Goal: Browse casually: Explore the website without a specific task or goal

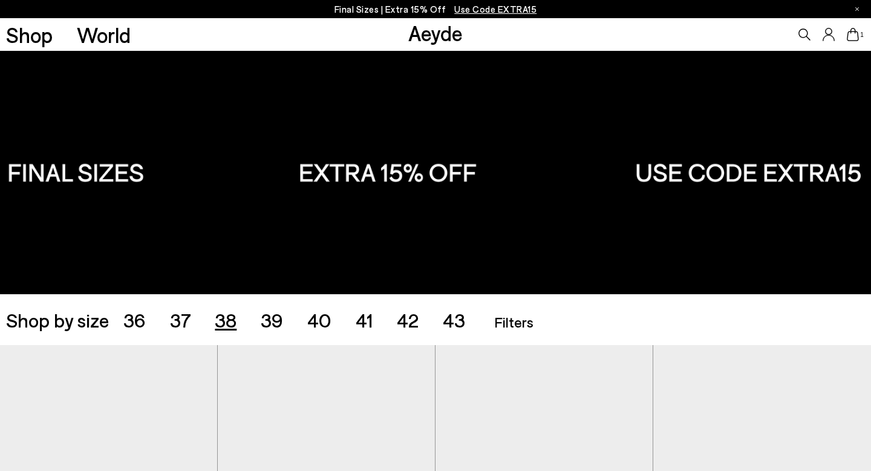
click at [230, 326] on span "38" at bounding box center [226, 319] width 22 height 23
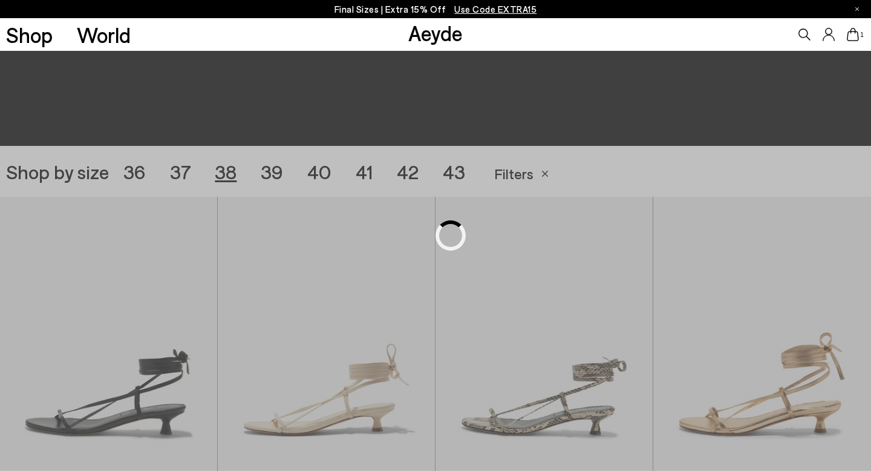
scroll to position [243, 0]
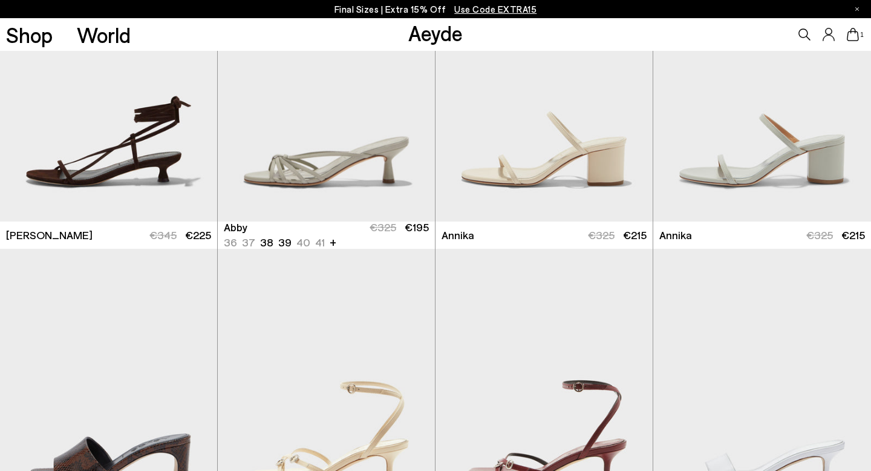
scroll to position [749, 0]
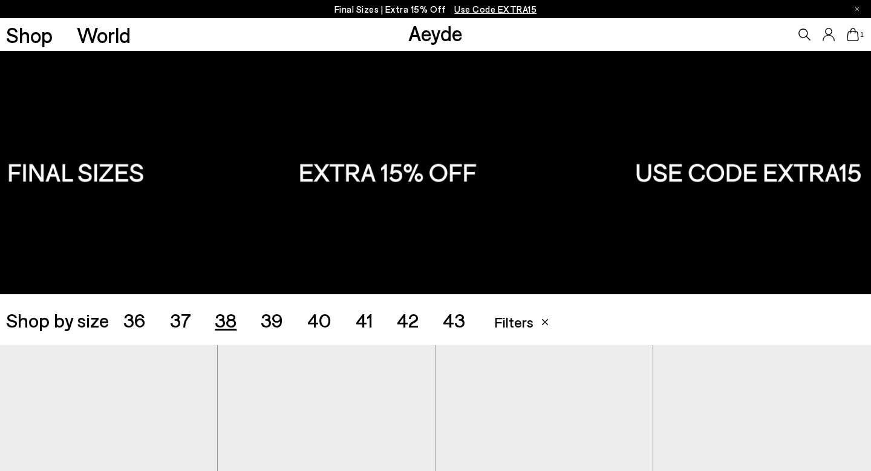
click at [269, 314] on span "39" at bounding box center [272, 319] width 22 height 23
click at [231, 317] on span "38" at bounding box center [226, 319] width 22 height 23
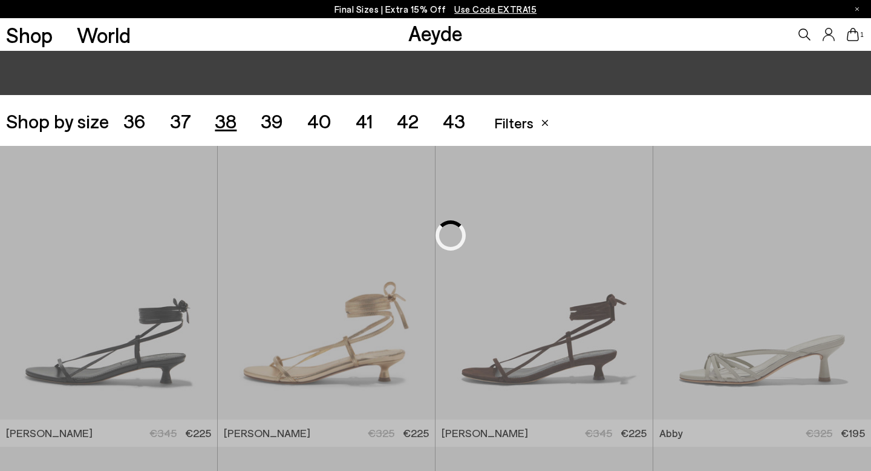
scroll to position [243, 0]
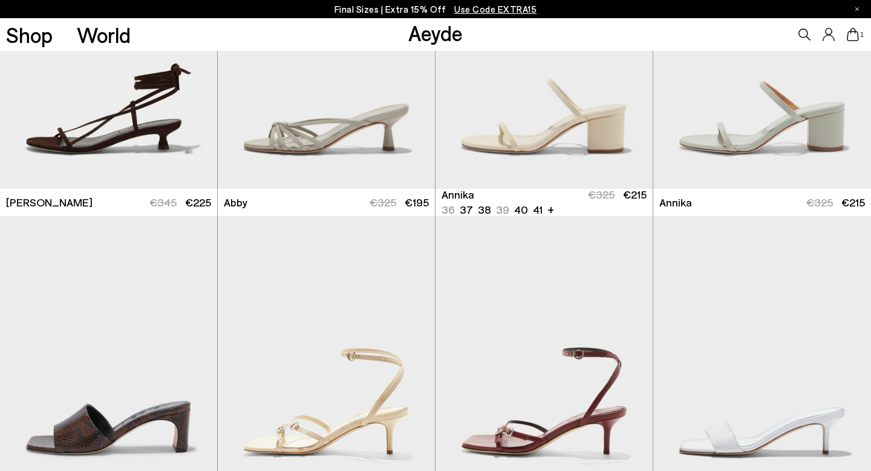
scroll to position [755, 0]
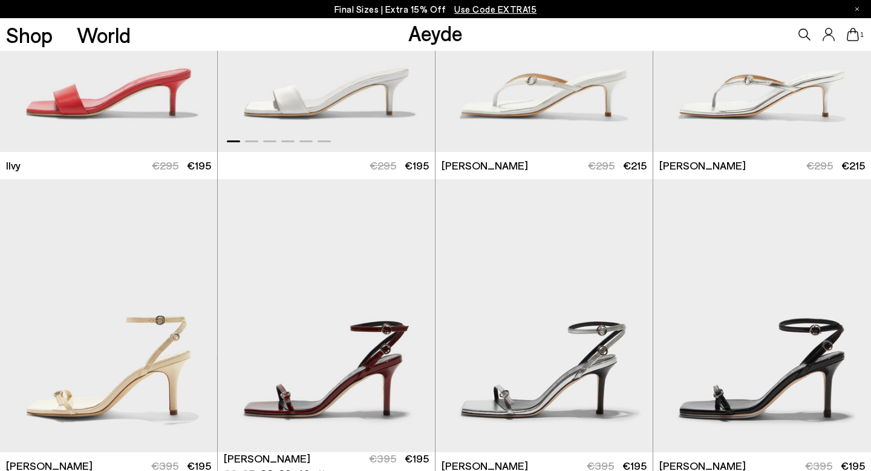
scroll to position [1574, 0]
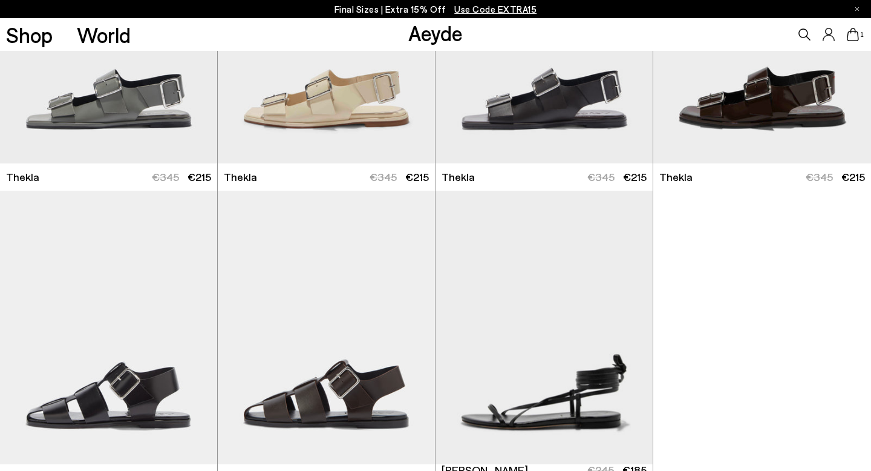
scroll to position [4038, 0]
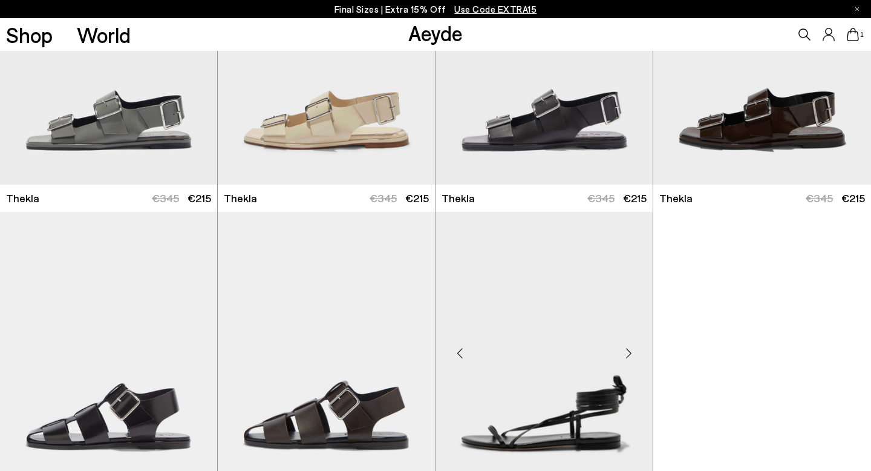
click at [627, 351] on div "Next slide" at bounding box center [629, 353] width 36 height 36
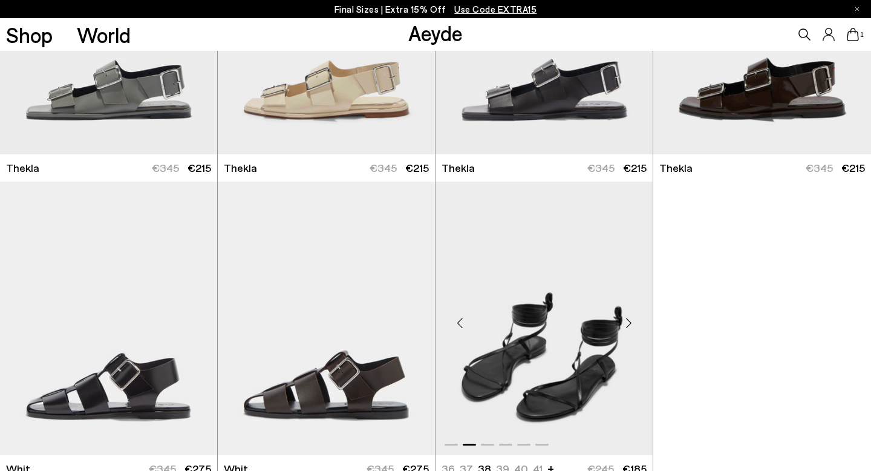
scroll to position [4080, 0]
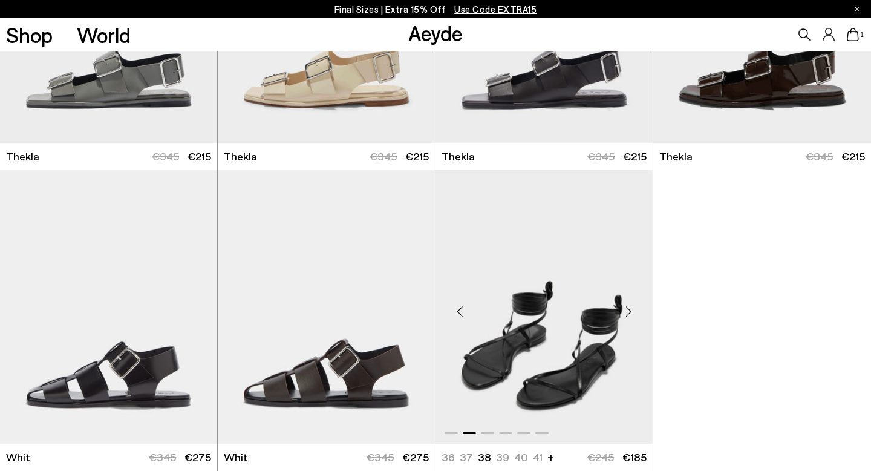
click at [629, 310] on div "Next slide" at bounding box center [629, 312] width 36 height 36
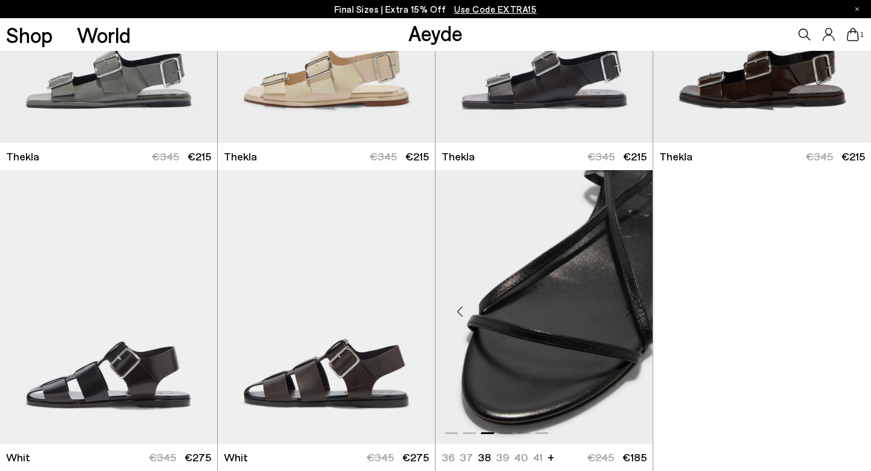
click at [629, 310] on div "Next slide" at bounding box center [629, 312] width 36 height 36
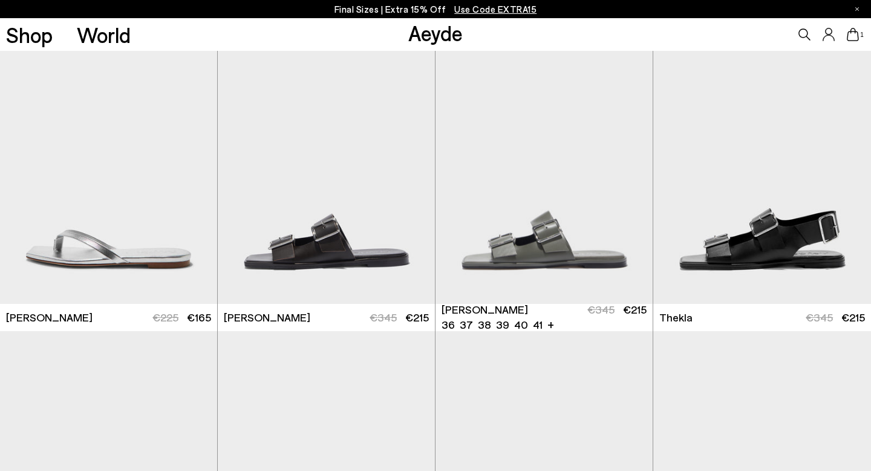
scroll to position [3613, 0]
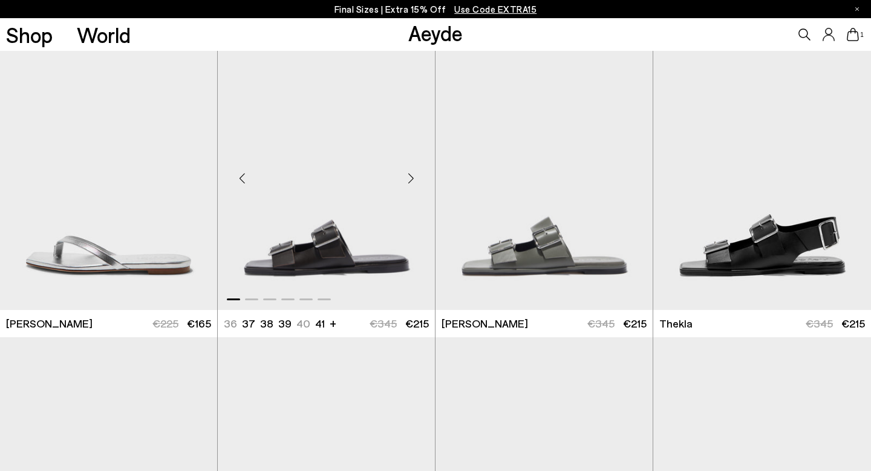
click at [413, 177] on div "Next slide" at bounding box center [411, 178] width 36 height 36
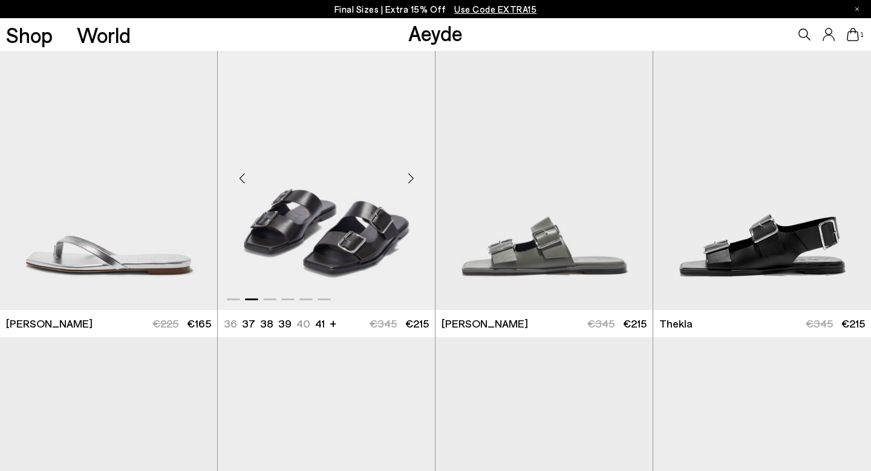
click at [413, 177] on div "Next slide" at bounding box center [411, 178] width 36 height 36
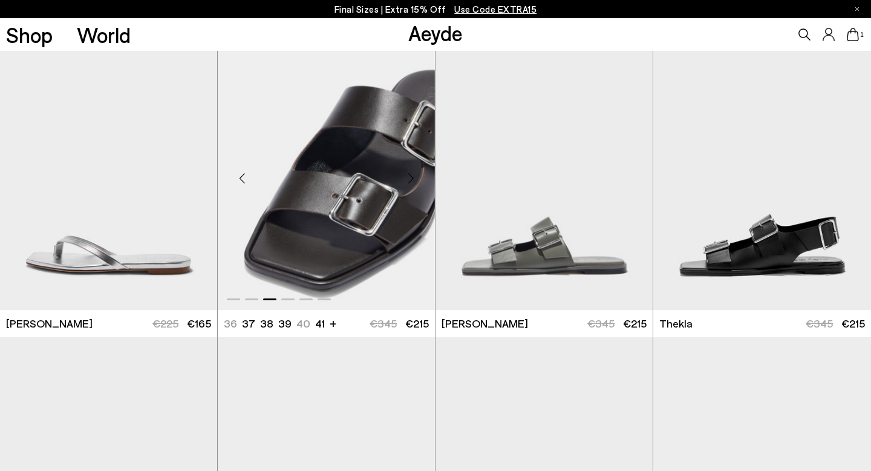
click at [413, 177] on div "Next slide" at bounding box center [411, 178] width 36 height 36
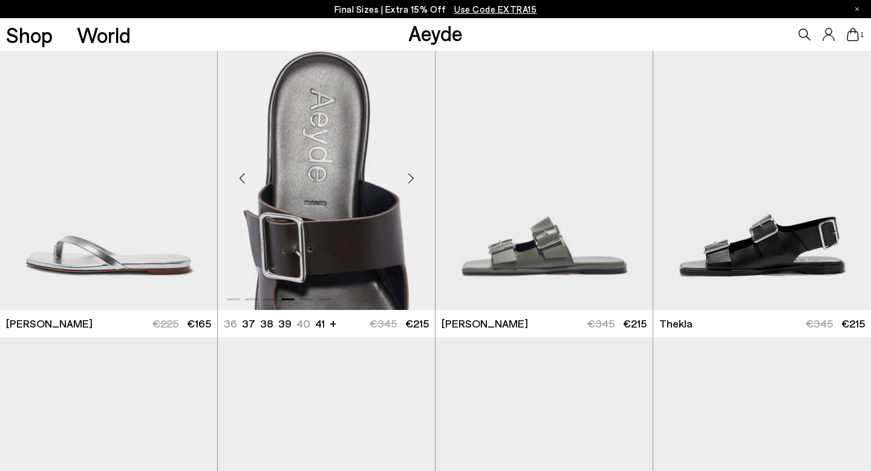
click at [413, 177] on div "Next slide" at bounding box center [411, 178] width 36 height 36
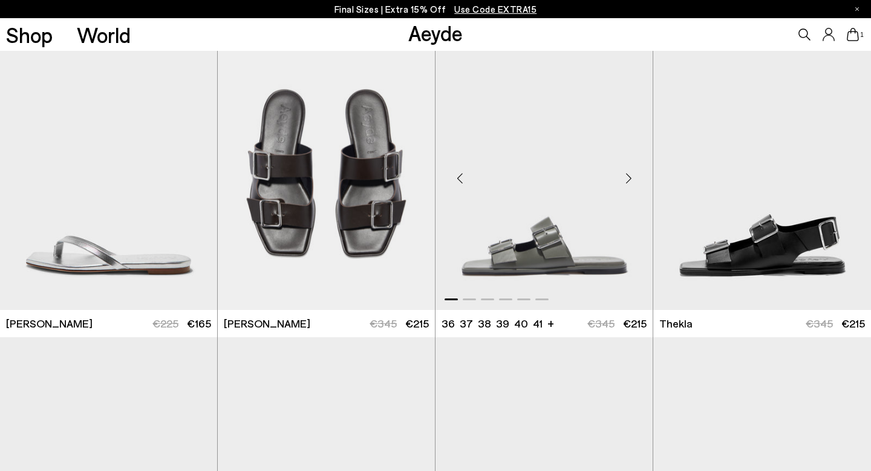
click at [630, 180] on div "Next slide" at bounding box center [629, 178] width 36 height 36
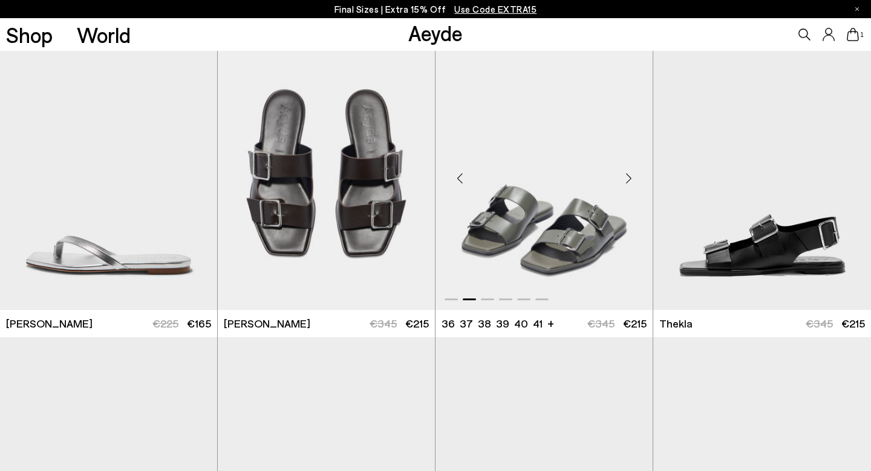
click at [630, 180] on div "Next slide" at bounding box center [629, 178] width 36 height 36
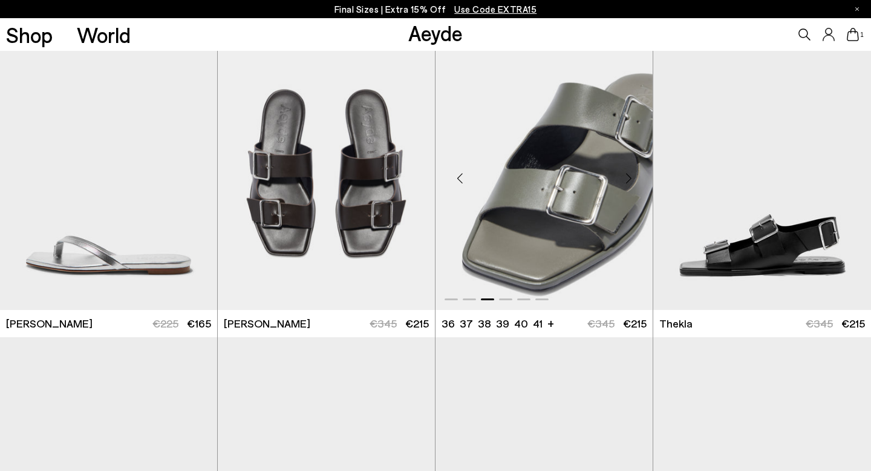
click at [630, 180] on div "Next slide" at bounding box center [629, 178] width 36 height 36
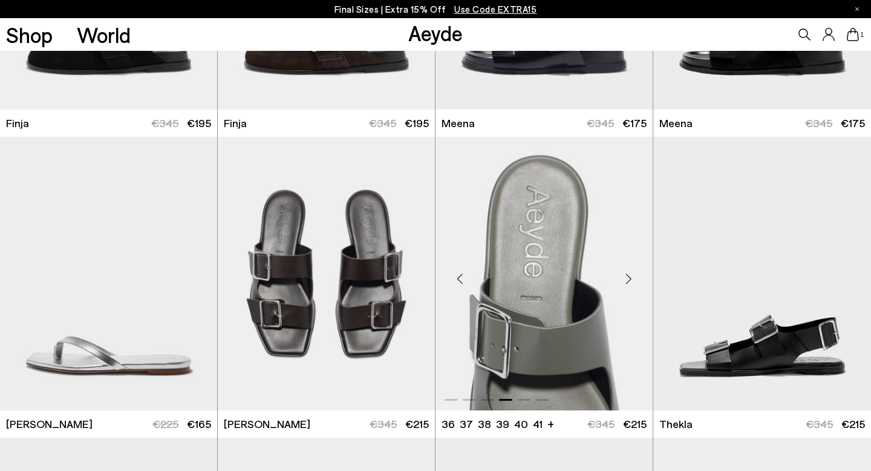
scroll to position [3491, 0]
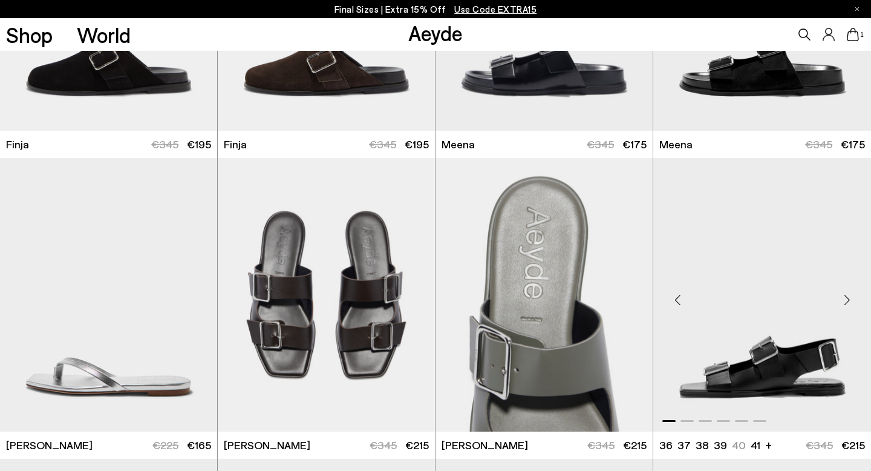
click at [847, 299] on div "Next slide" at bounding box center [847, 299] width 36 height 36
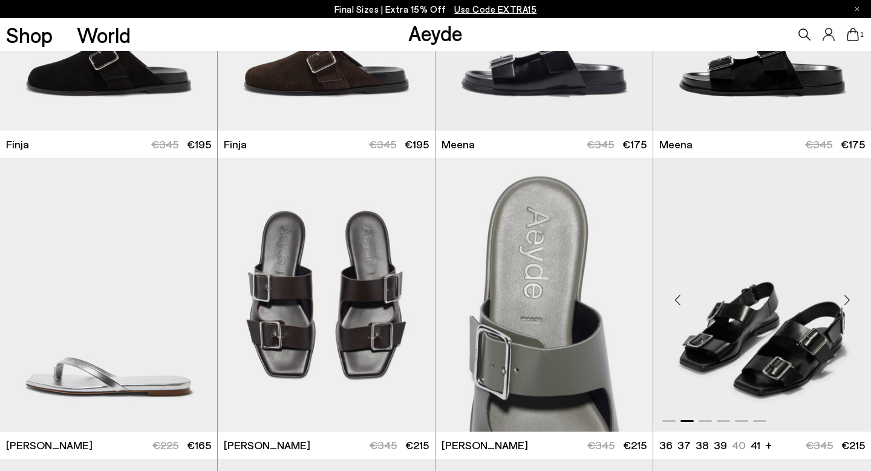
click at [847, 299] on div "Next slide" at bounding box center [847, 299] width 36 height 36
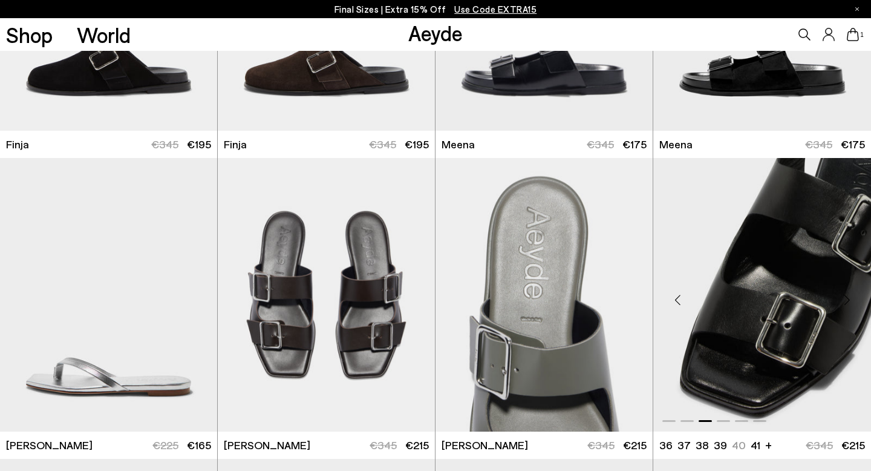
click at [847, 299] on div "Next slide" at bounding box center [847, 299] width 36 height 36
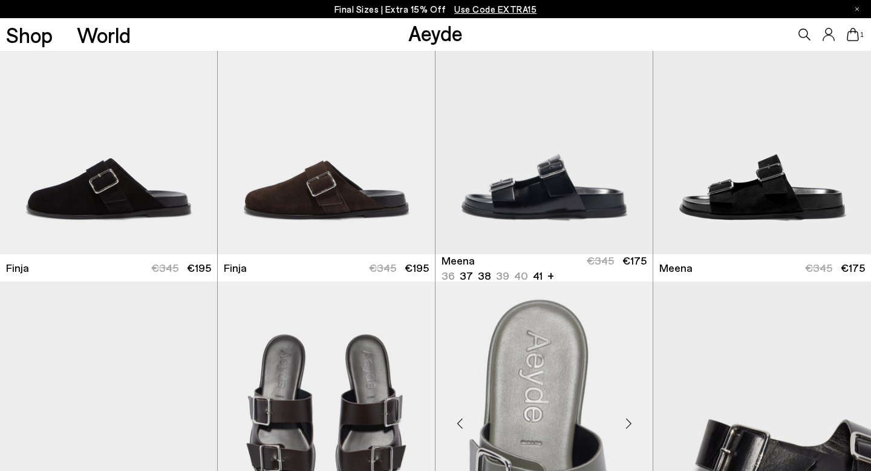
scroll to position [3341, 0]
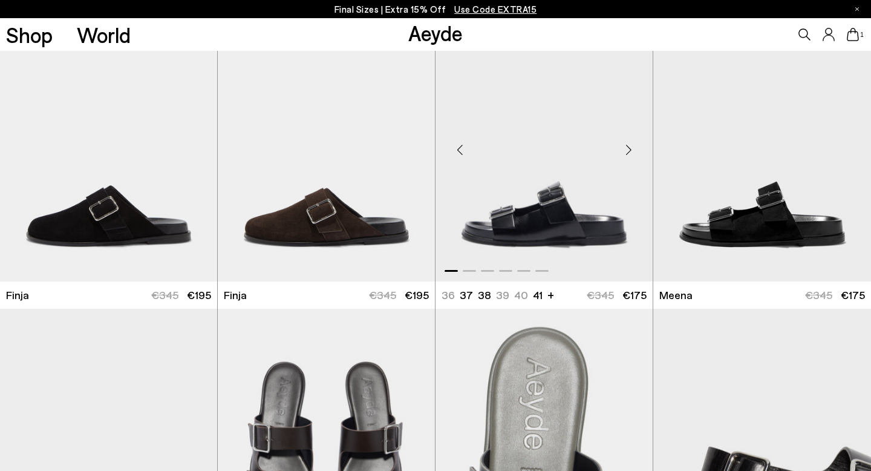
click at [626, 151] on div "Next slide" at bounding box center [629, 150] width 36 height 36
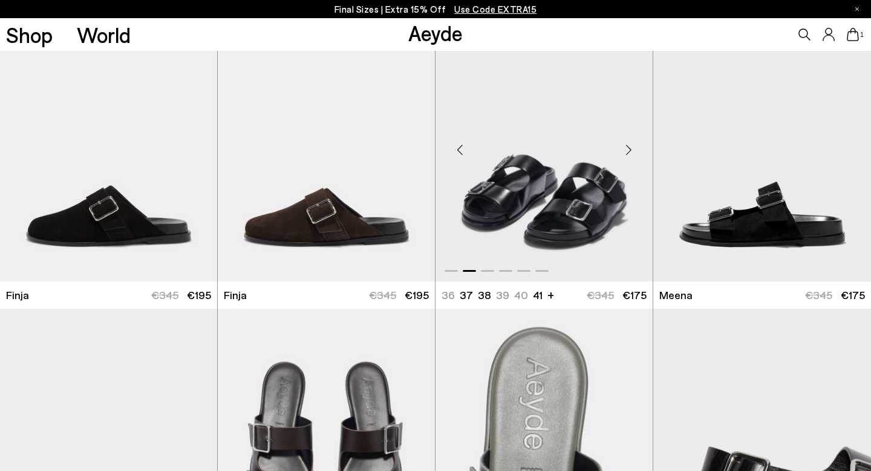
click at [626, 151] on div "Next slide" at bounding box center [629, 150] width 36 height 36
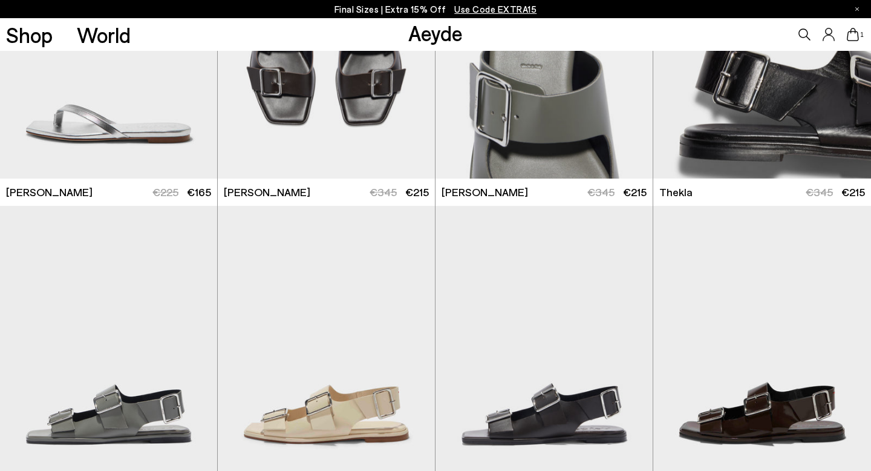
scroll to position [3760, 0]
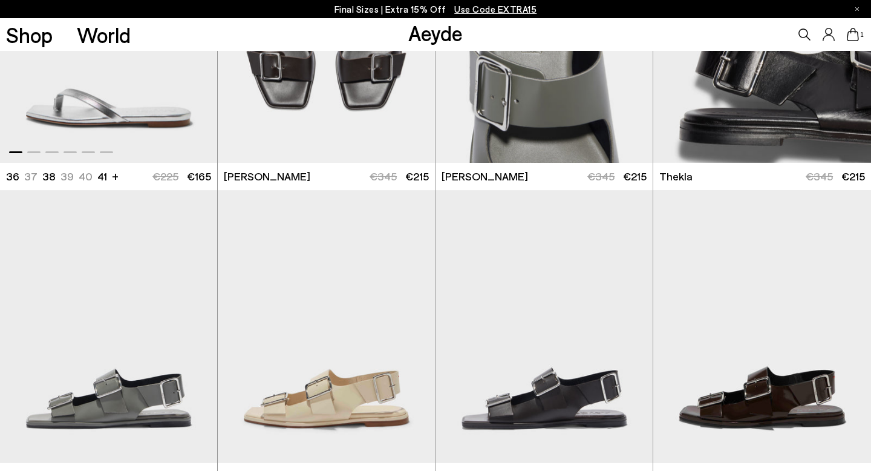
click at [142, 119] on img "1 / 6" at bounding box center [108, 25] width 217 height 273
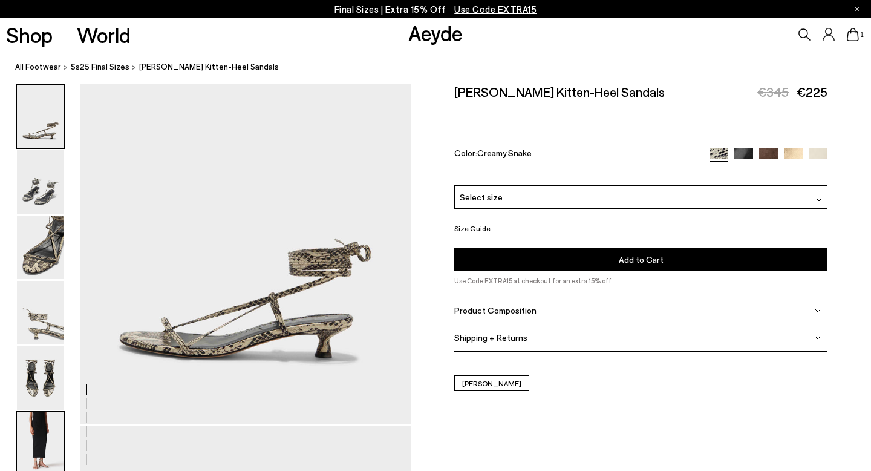
click at [38, 428] on img at bounding box center [40, 444] width 47 height 64
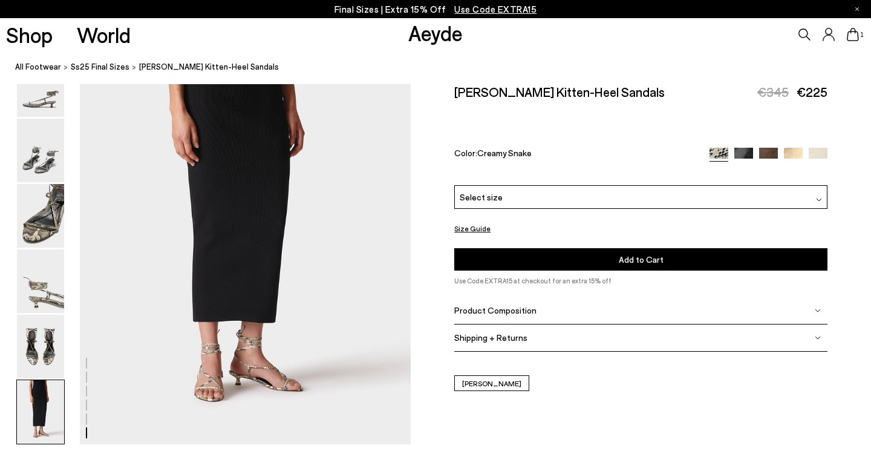
scroll to position [2301, 0]
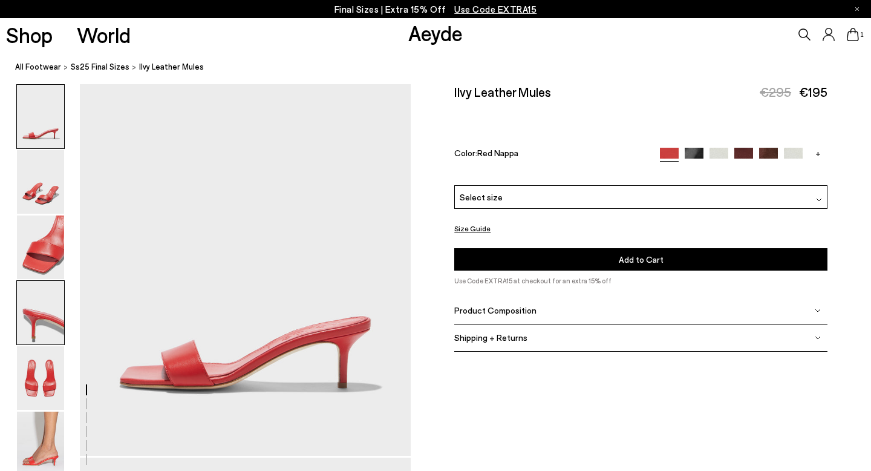
click at [47, 327] on img at bounding box center [40, 313] width 47 height 64
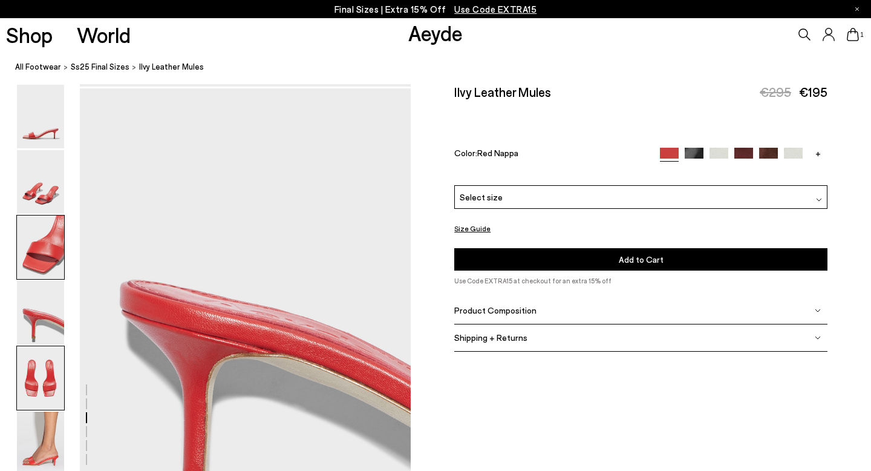
click at [49, 355] on img at bounding box center [40, 378] width 47 height 64
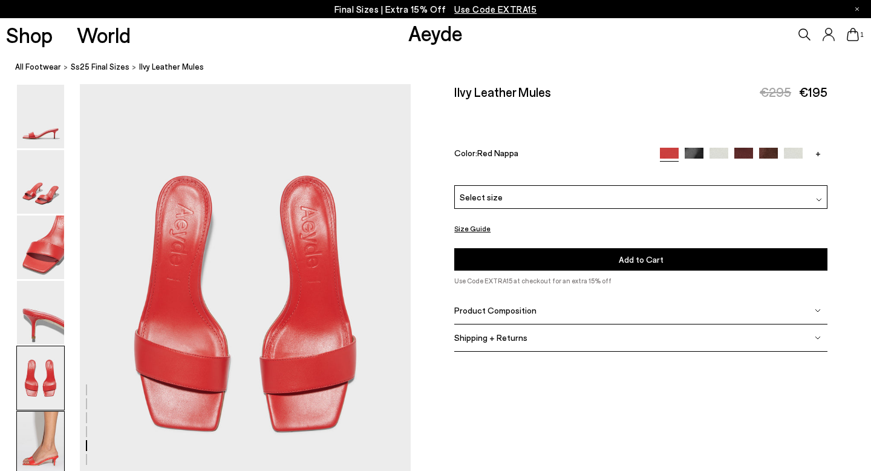
click at [51, 427] on img at bounding box center [40, 444] width 47 height 64
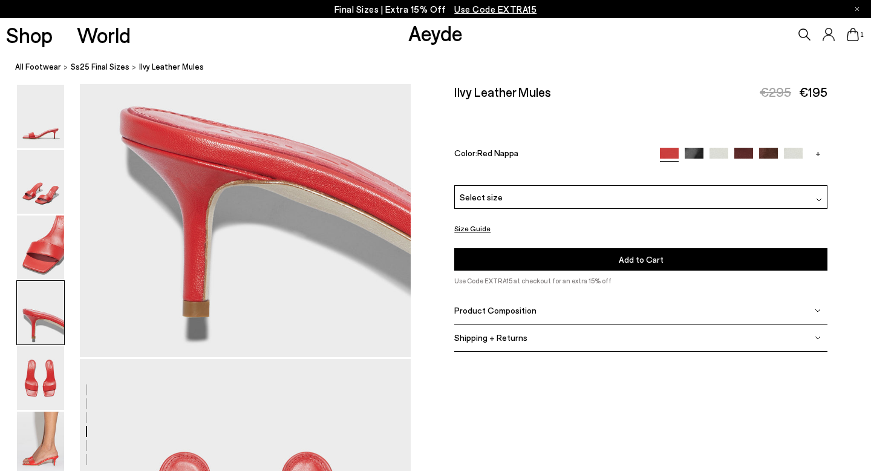
scroll to position [1317, 0]
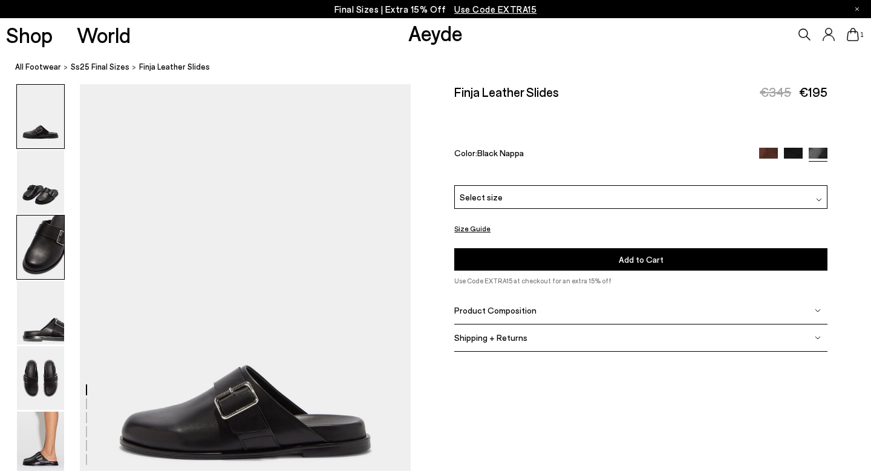
click at [51, 255] on img at bounding box center [40, 247] width 47 height 64
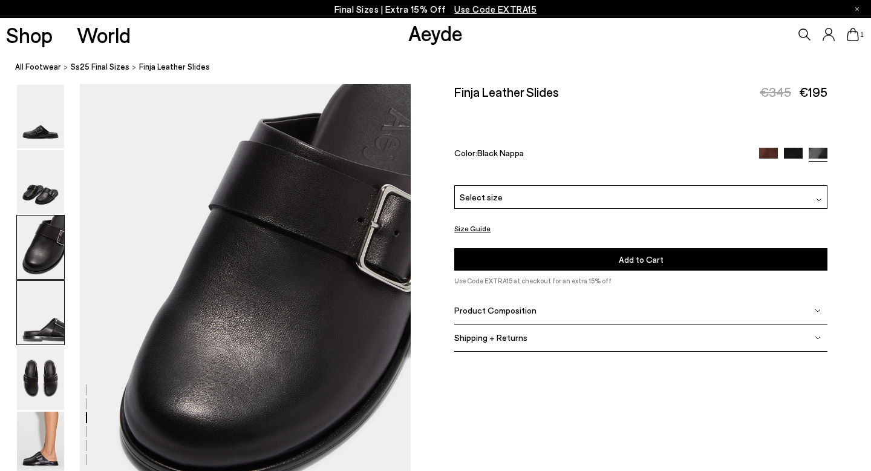
click at [50, 295] on img at bounding box center [40, 313] width 47 height 64
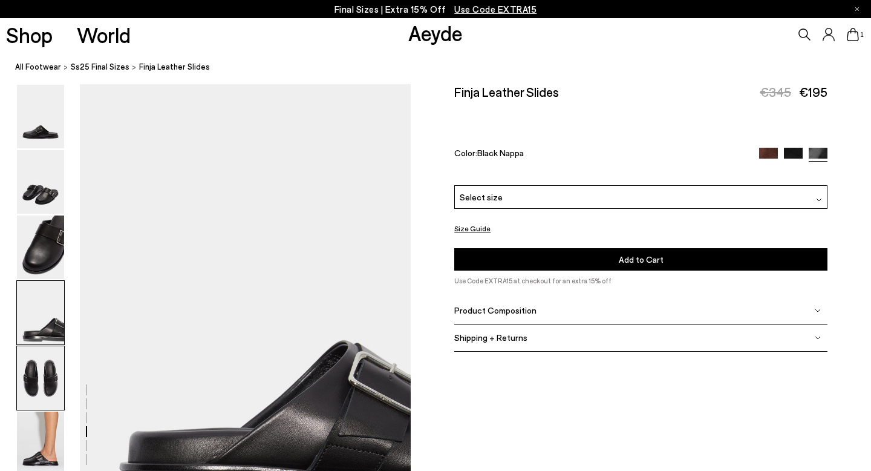
click at [41, 360] on img at bounding box center [40, 378] width 47 height 64
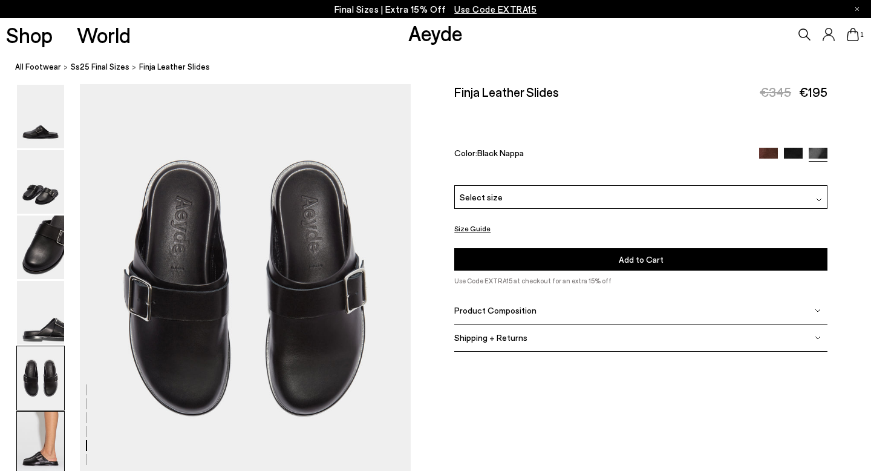
click at [34, 442] on img at bounding box center [40, 444] width 47 height 64
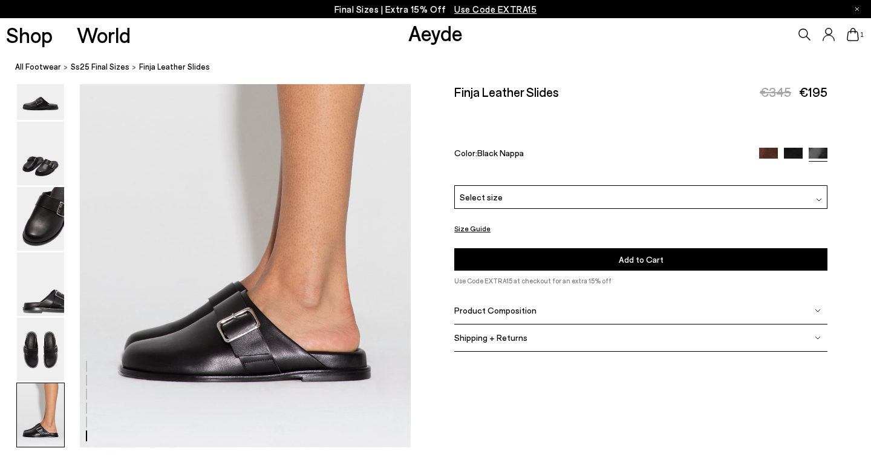
scroll to position [2301, 0]
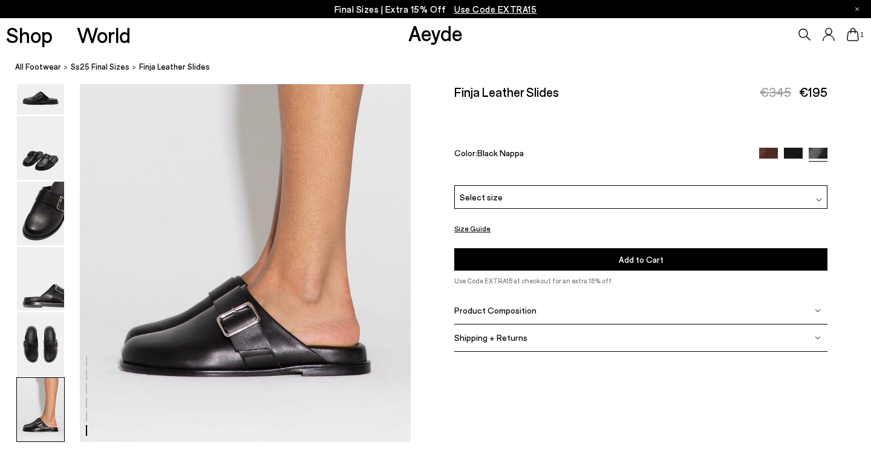
click at [41, 379] on img at bounding box center [40, 410] width 47 height 64
click at [49, 366] on img at bounding box center [40, 344] width 47 height 64
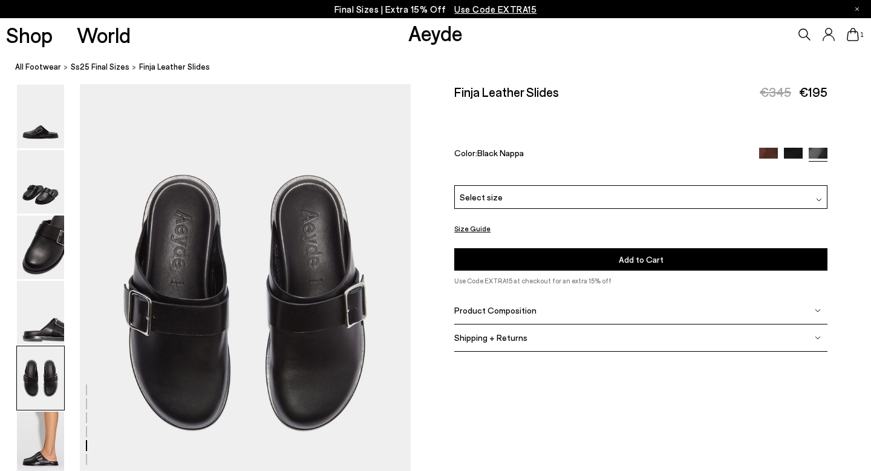
scroll to position [1774, 0]
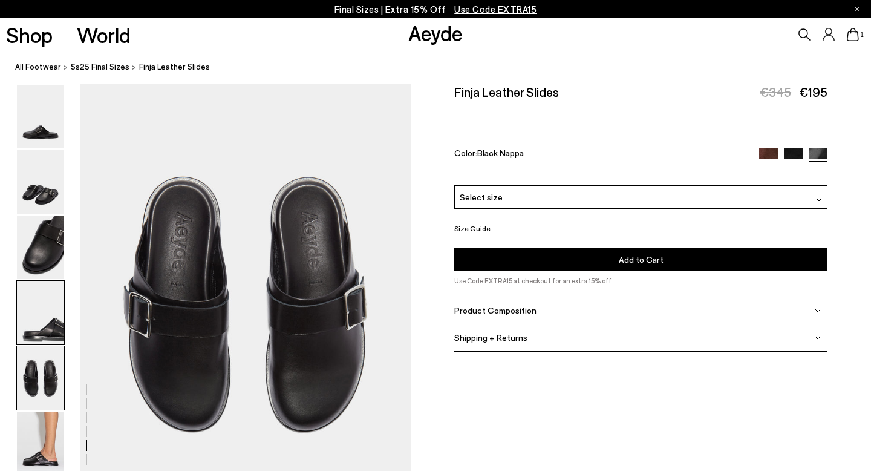
click at [44, 302] on img at bounding box center [40, 313] width 47 height 64
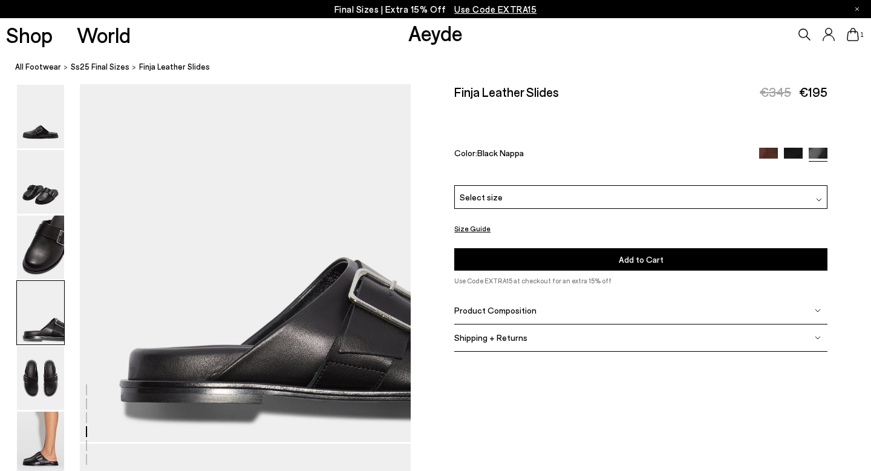
scroll to position [1422, 0]
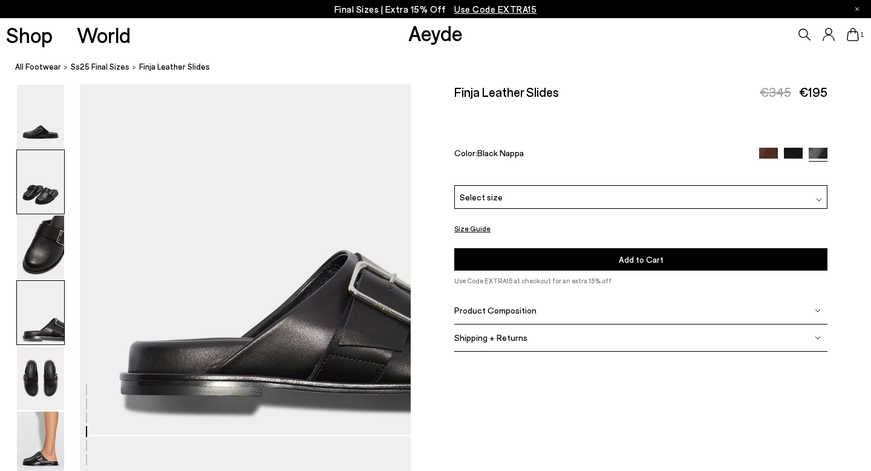
click at [34, 186] on img at bounding box center [40, 182] width 47 height 64
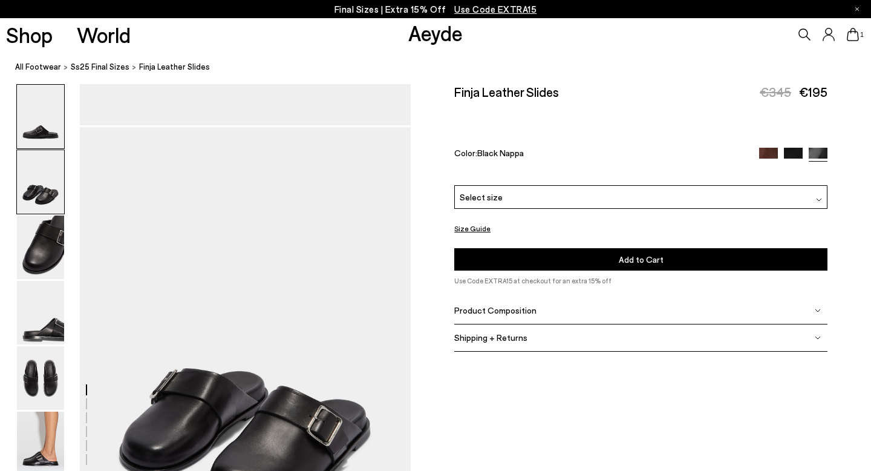
scroll to position [300, 0]
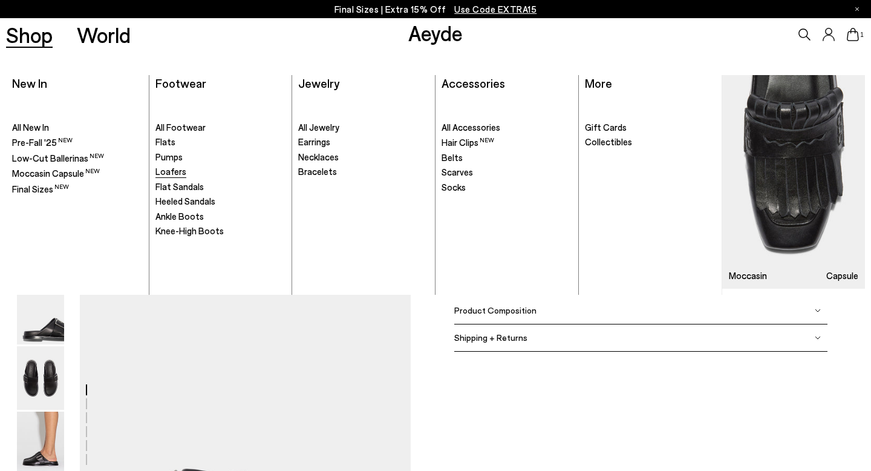
click at [171, 172] on span "Loafers" at bounding box center [171, 171] width 31 height 11
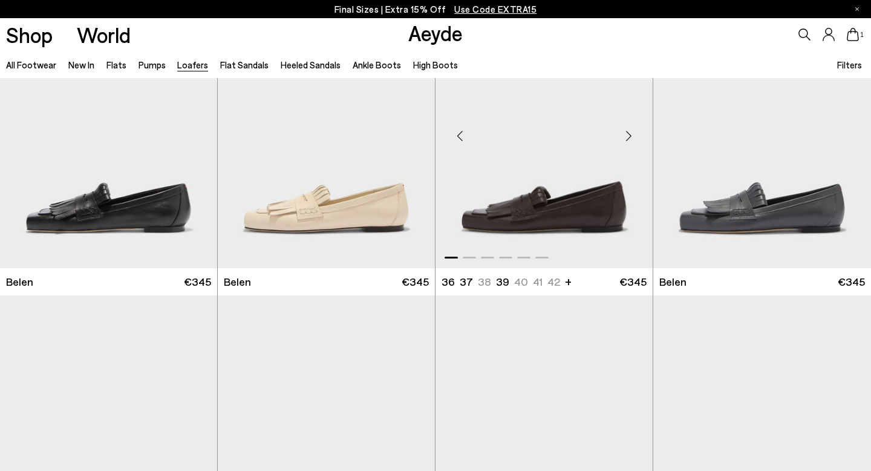
scroll to position [80, 0]
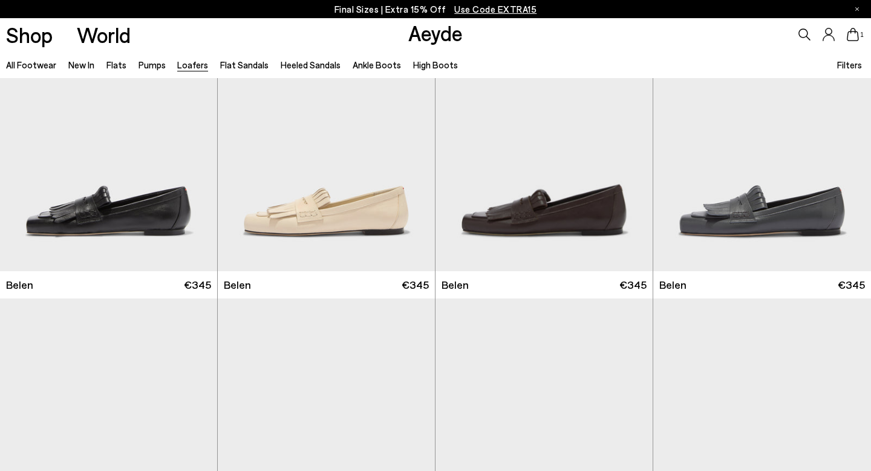
click at [556, 62] on div "All Footwear New In Flats Pumps Loafers Flat Sandals Heeled Sandals Ankle Boots…" at bounding box center [435, 64] width 871 height 27
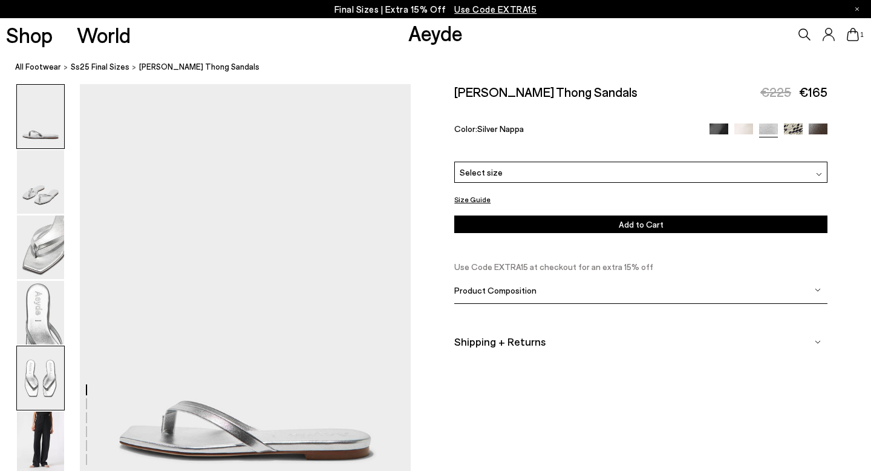
click at [44, 372] on img at bounding box center [40, 378] width 47 height 64
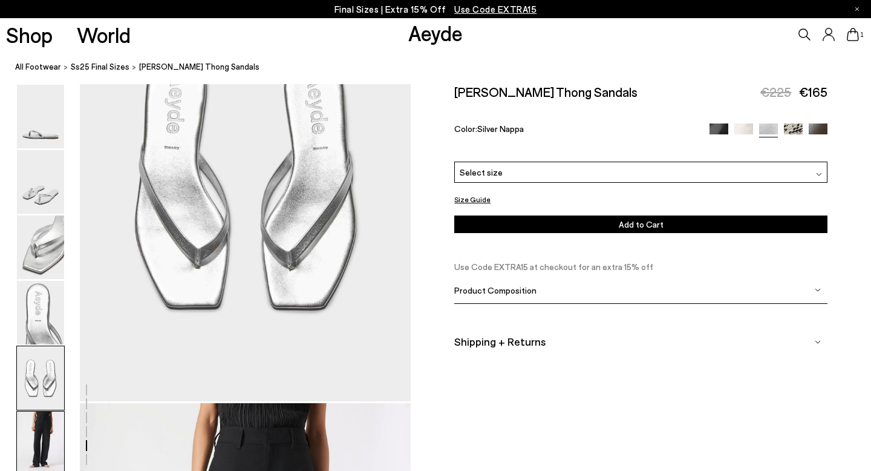
click at [44, 438] on img at bounding box center [40, 444] width 47 height 64
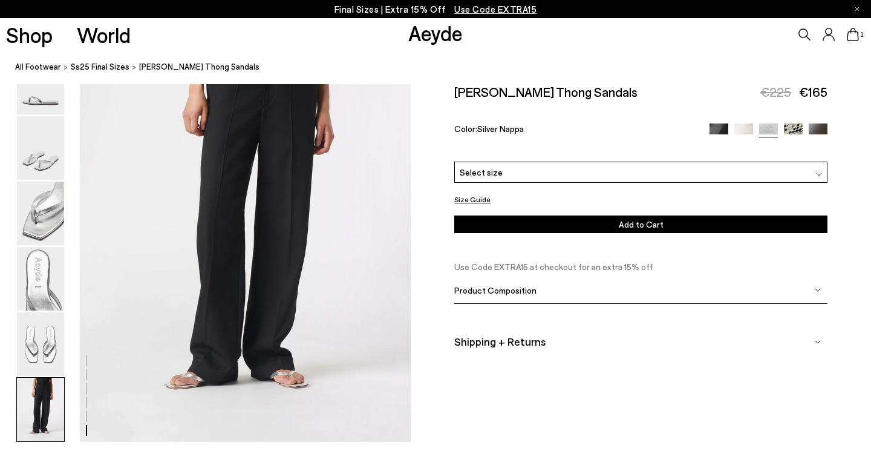
scroll to position [2301, 0]
click at [821, 123] on img at bounding box center [818, 132] width 19 height 19
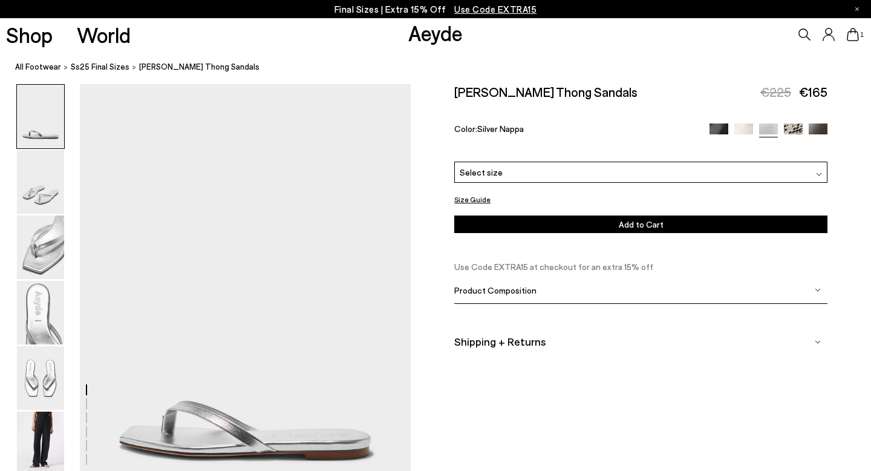
click at [427, 34] on link "Aeyde" at bounding box center [435, 32] width 54 height 25
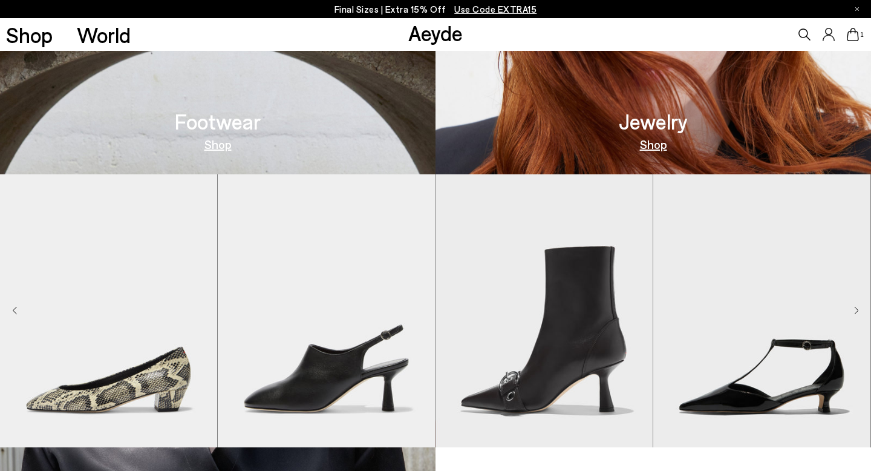
scroll to position [666, 0]
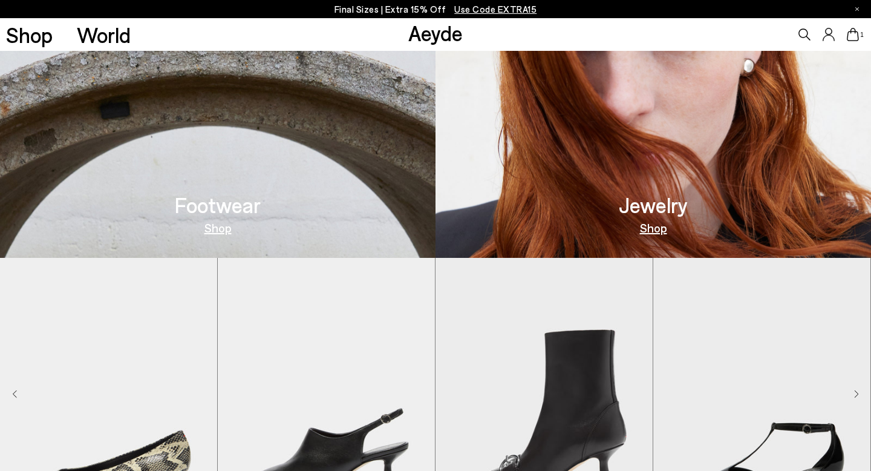
click at [706, 181] on img at bounding box center [654, 31] width 436 height 453
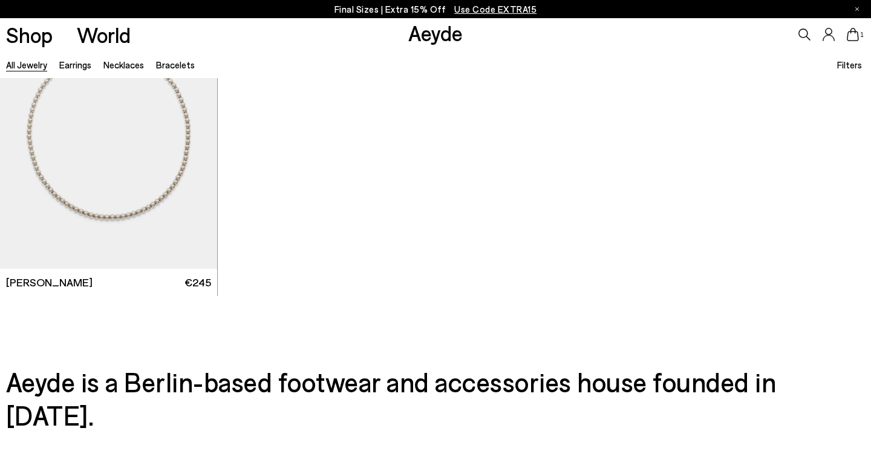
scroll to position [6991, 0]
